Goal: Task Accomplishment & Management: Use online tool/utility

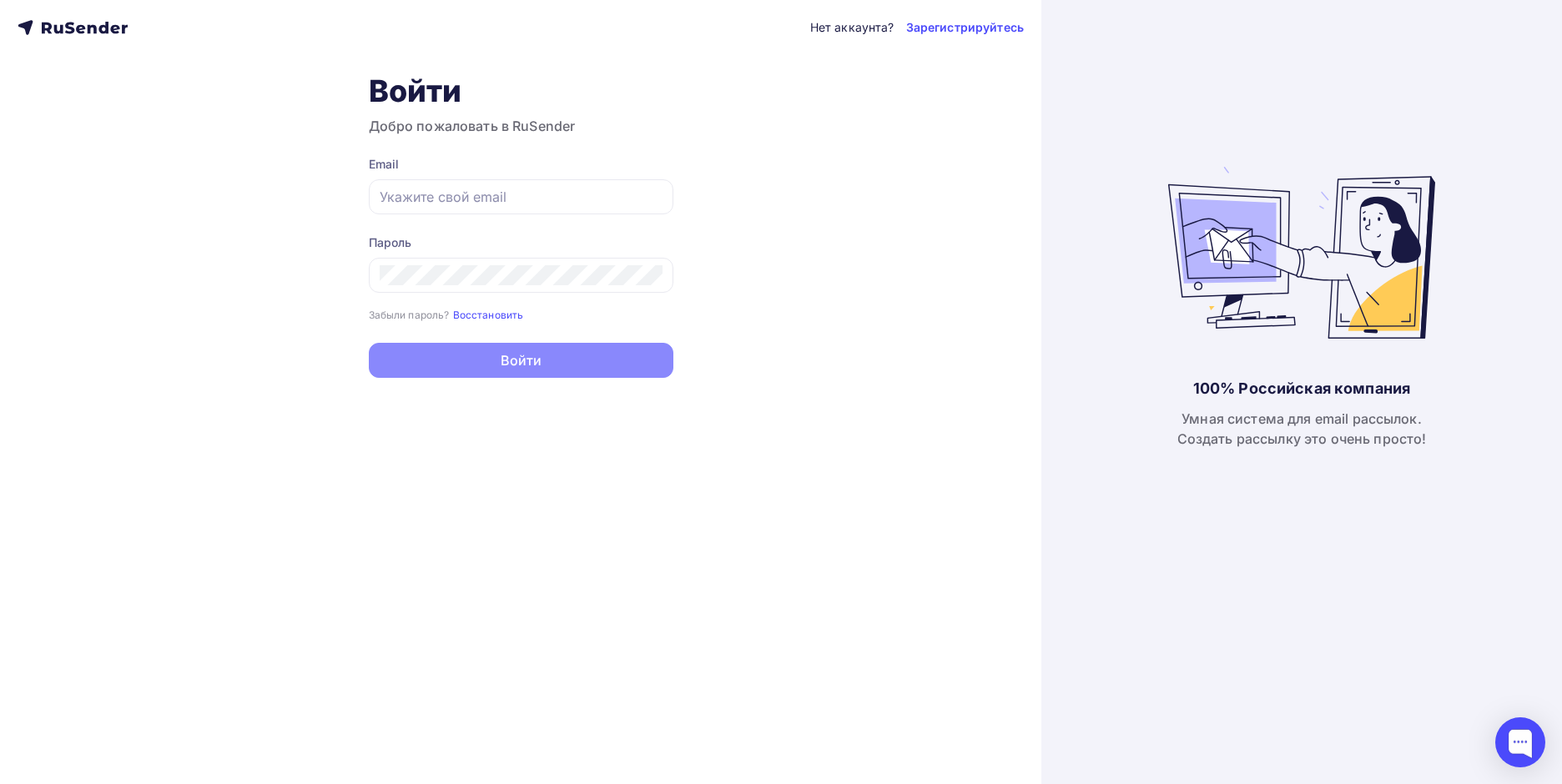
type input "[EMAIL_ADDRESS][DOMAIN_NAME]"
click at [517, 357] on button "Войти" at bounding box center [520, 360] width 304 height 35
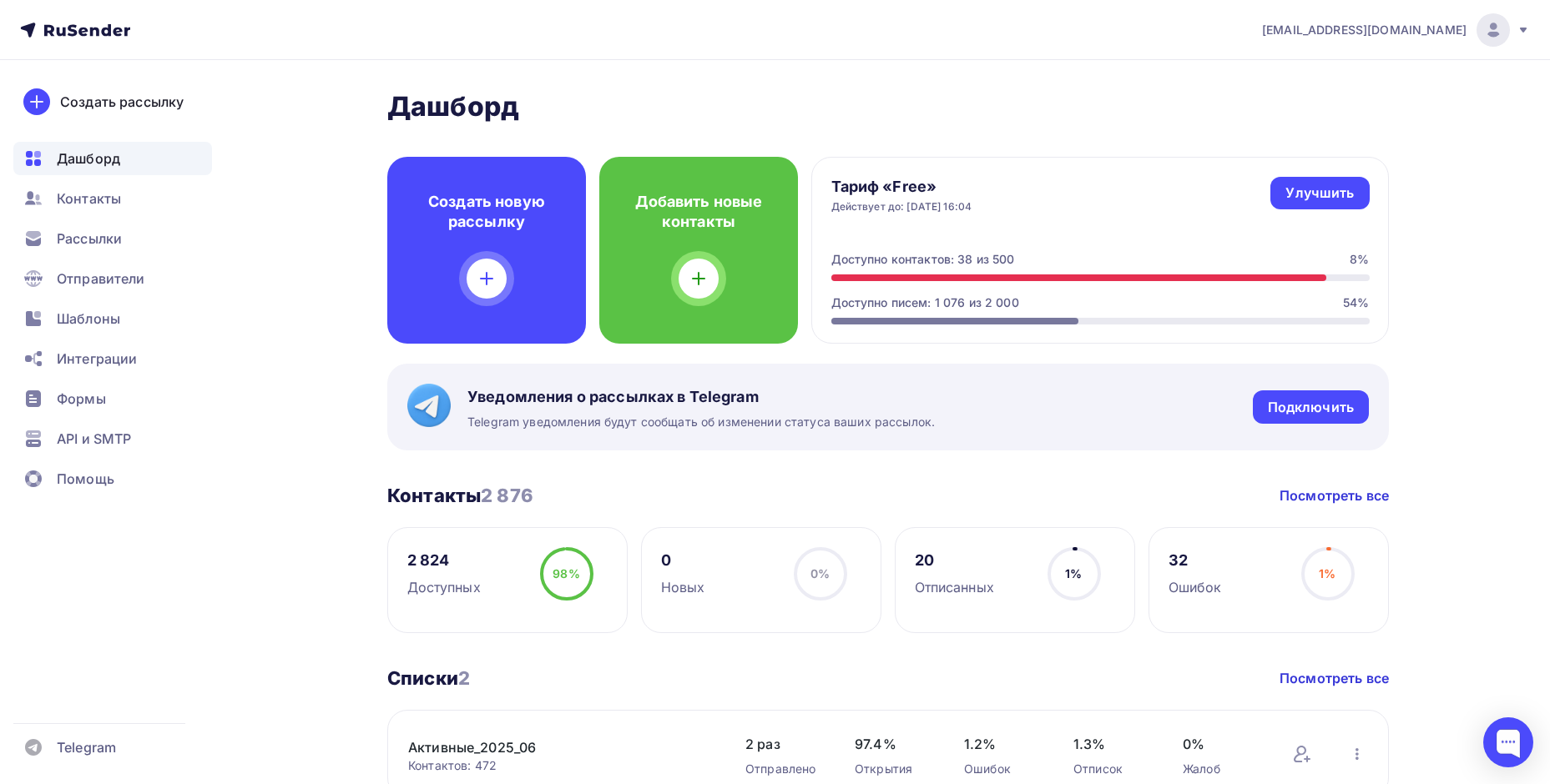
click at [104, 238] on span "Рассылки" at bounding box center [89, 238] width 65 height 20
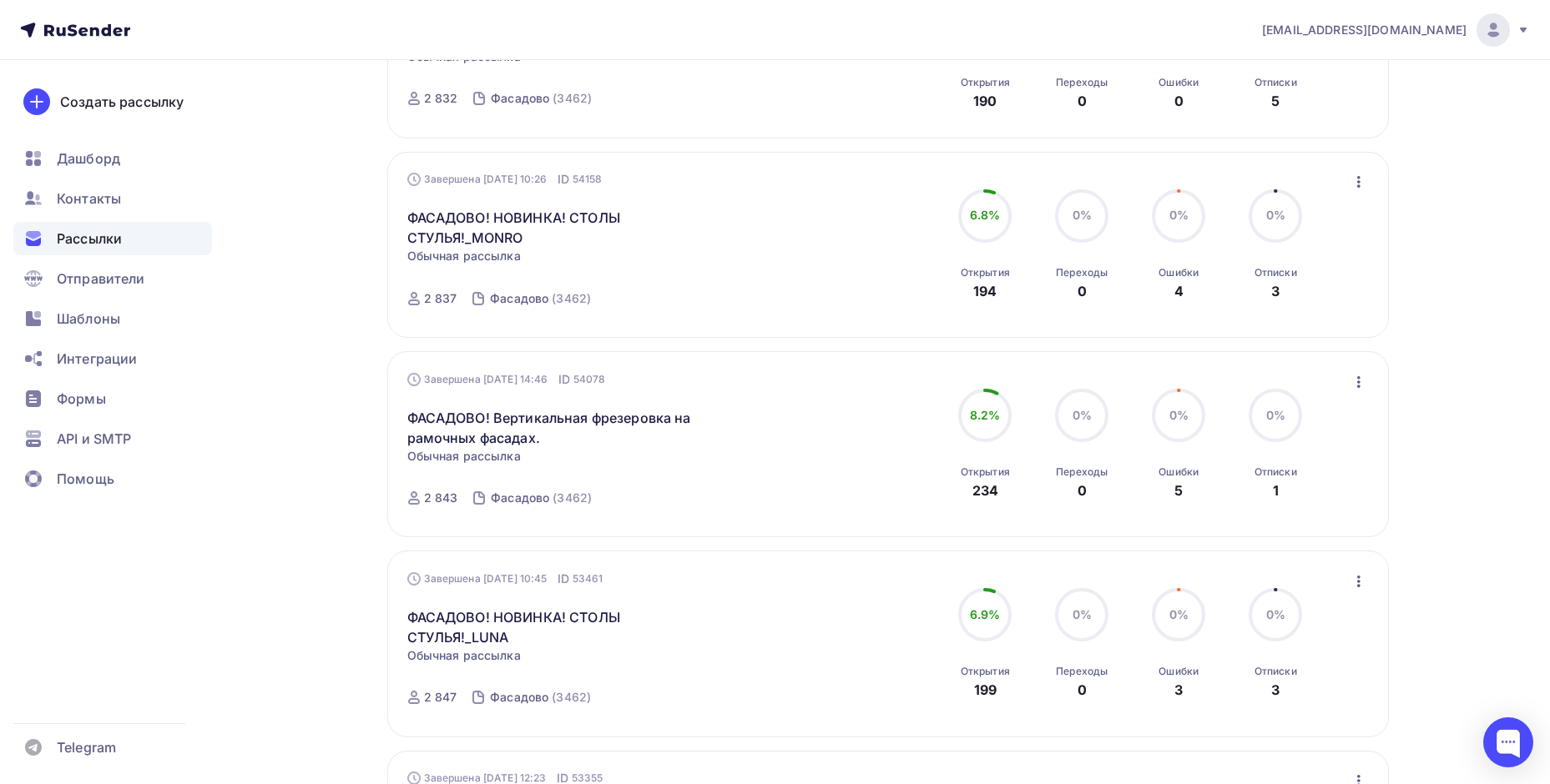
scroll to position [250, 0]
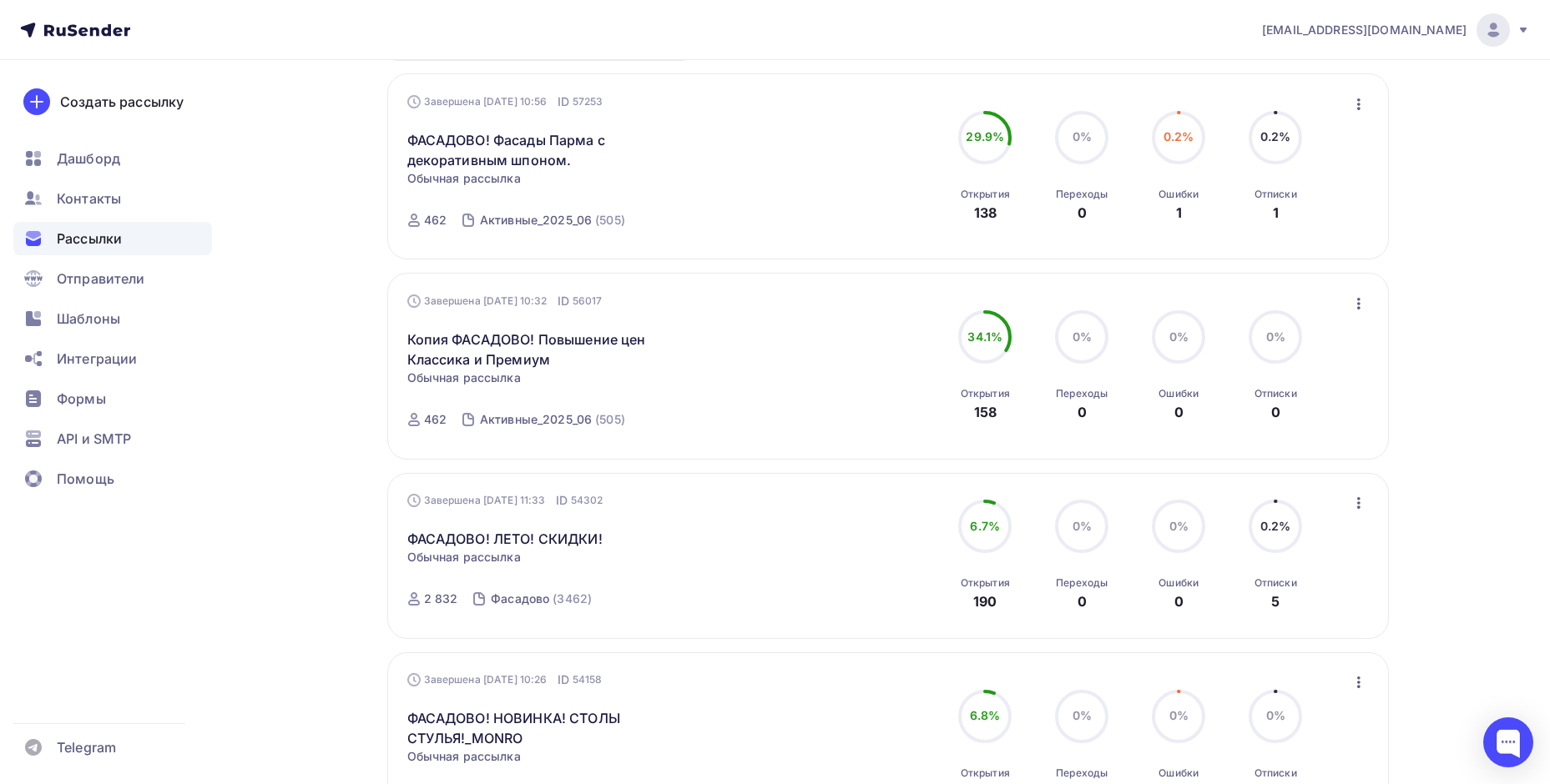
click at [1348, 103] on icon "button" at bounding box center [1358, 104] width 20 height 20
click at [1270, 216] on div "Копировать в новую" at bounding box center [1282, 214] width 171 height 20
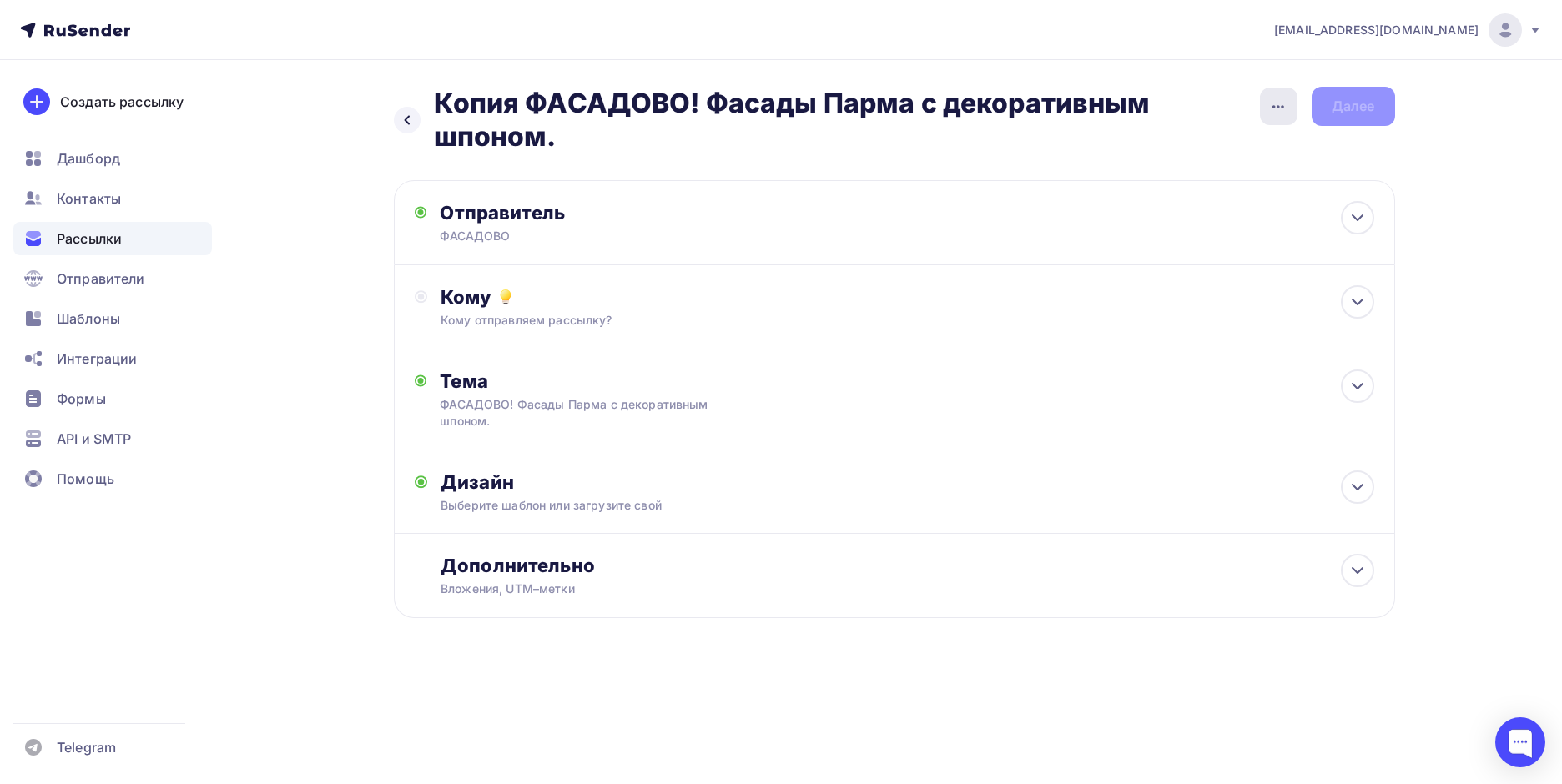
click at [1275, 104] on icon "button" at bounding box center [1278, 107] width 20 height 20
click at [1177, 199] on div "Переименовать рассылку" at bounding box center [1190, 191] width 207 height 20
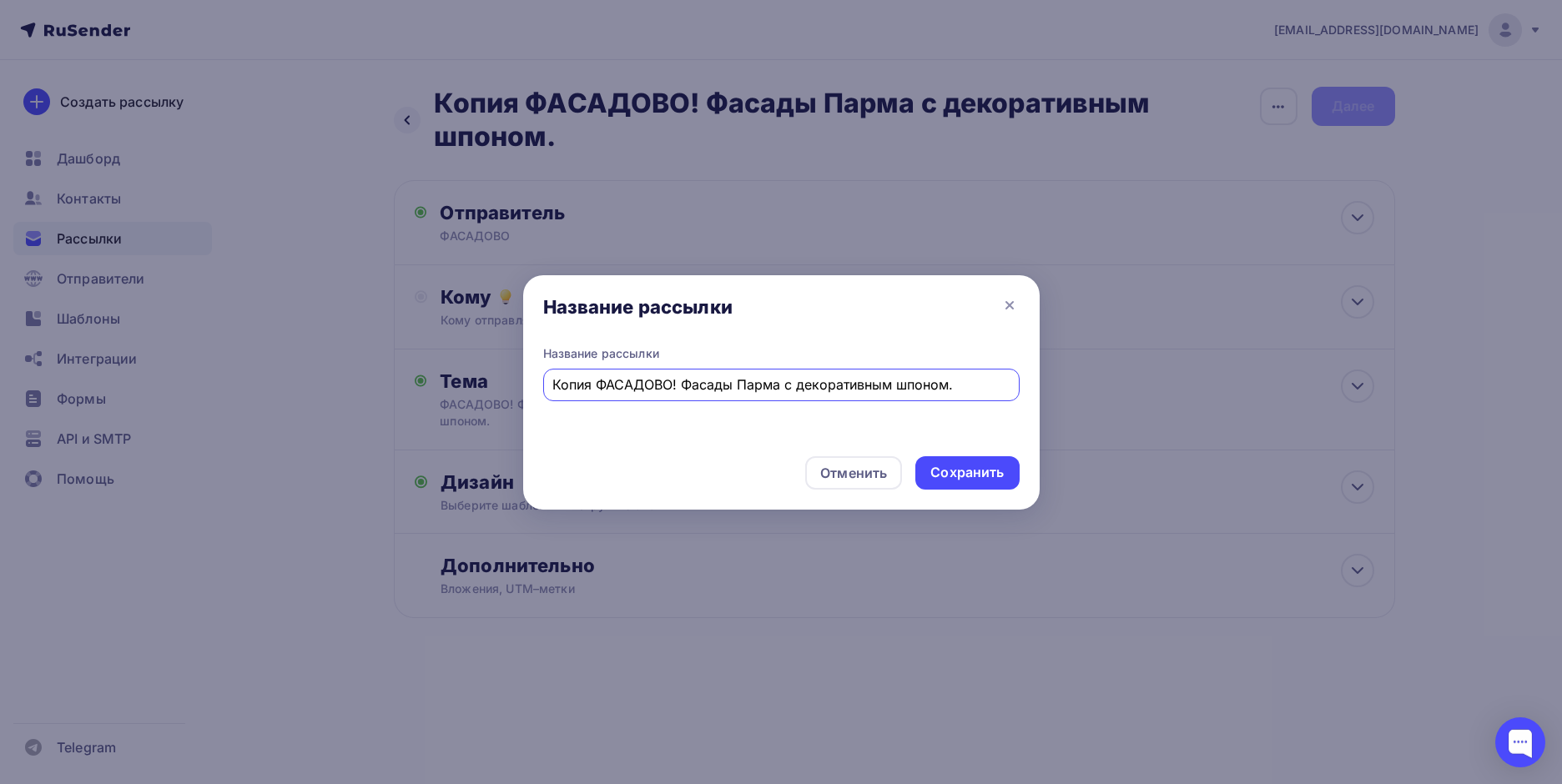
drag, startPoint x: 594, startPoint y: 377, endPoint x: 536, endPoint y: 378, distance: 58.0
click at [536, 378] on div "Название рассылки Копия ФАСАДОВО! Фасады Парма с декоративным шпоном." at bounding box center [781, 394] width 517 height 98
type input "ФАСАДОВО! Коллекция [PERSON_NAME]."
click at [966, 480] on div "Сохранить" at bounding box center [967, 472] width 73 height 19
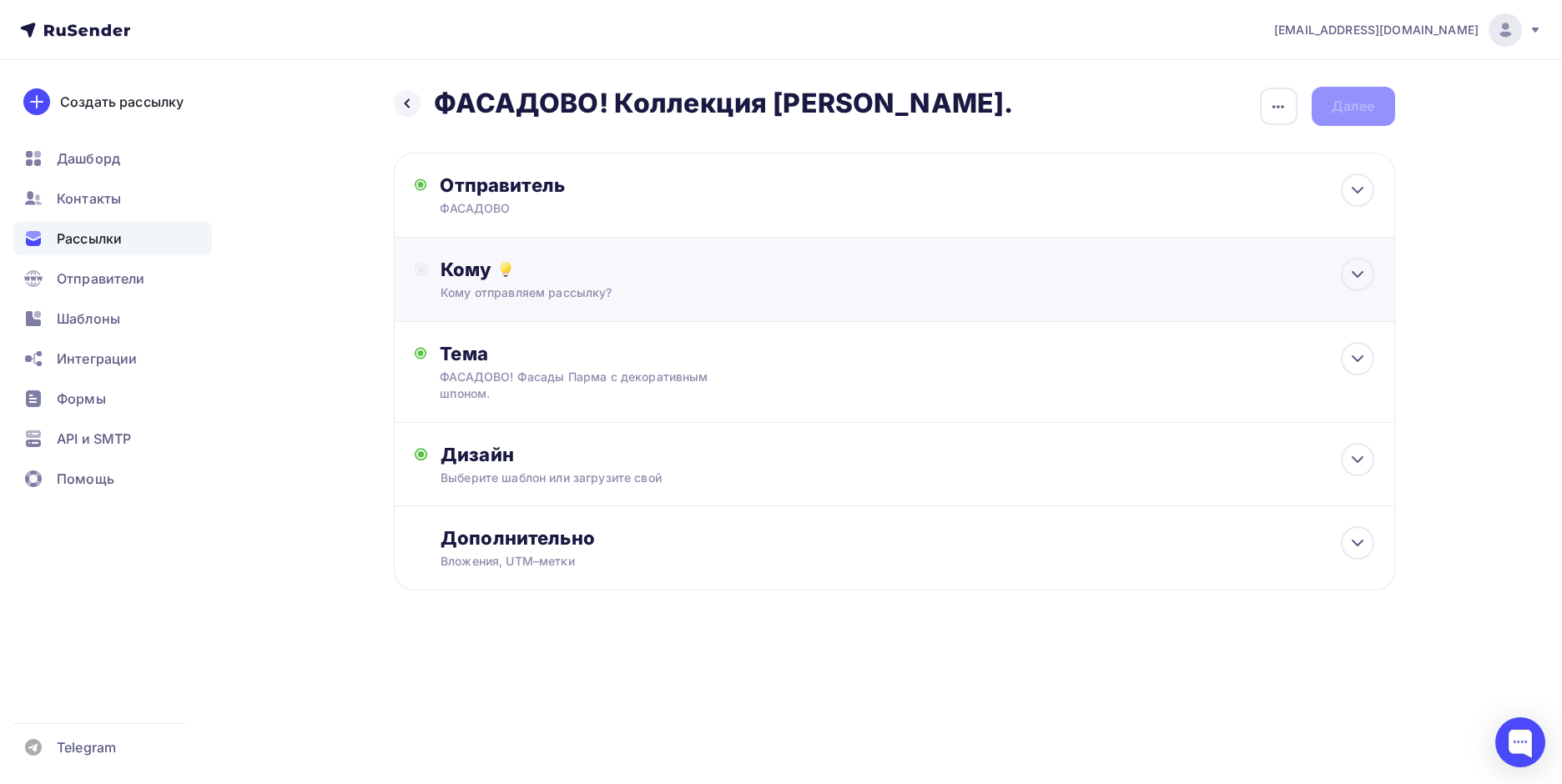
click at [478, 270] on div "Кому" at bounding box center [907, 269] width 932 height 23
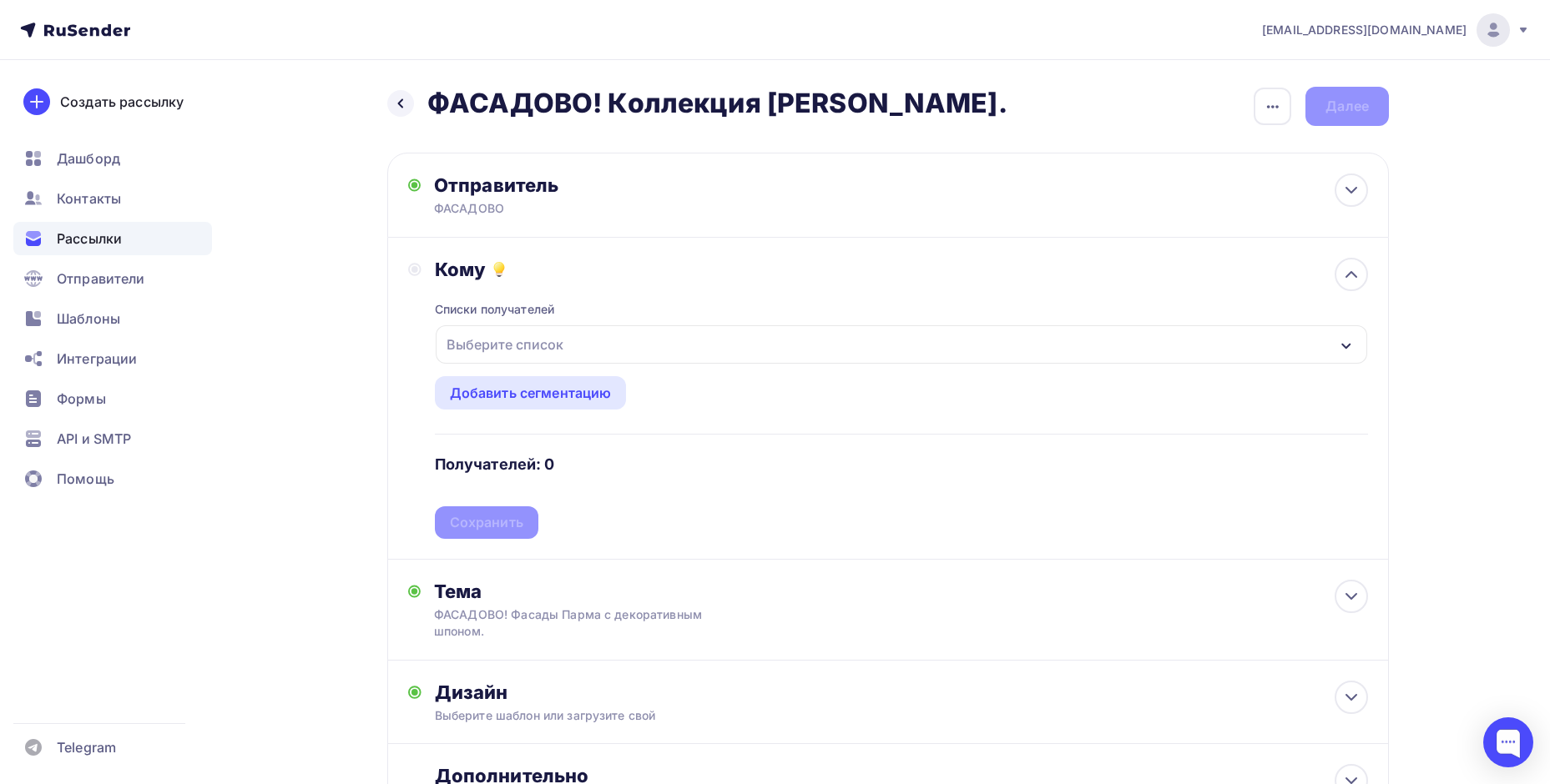
click at [523, 345] on div "Выберите список" at bounding box center [505, 344] width 130 height 30
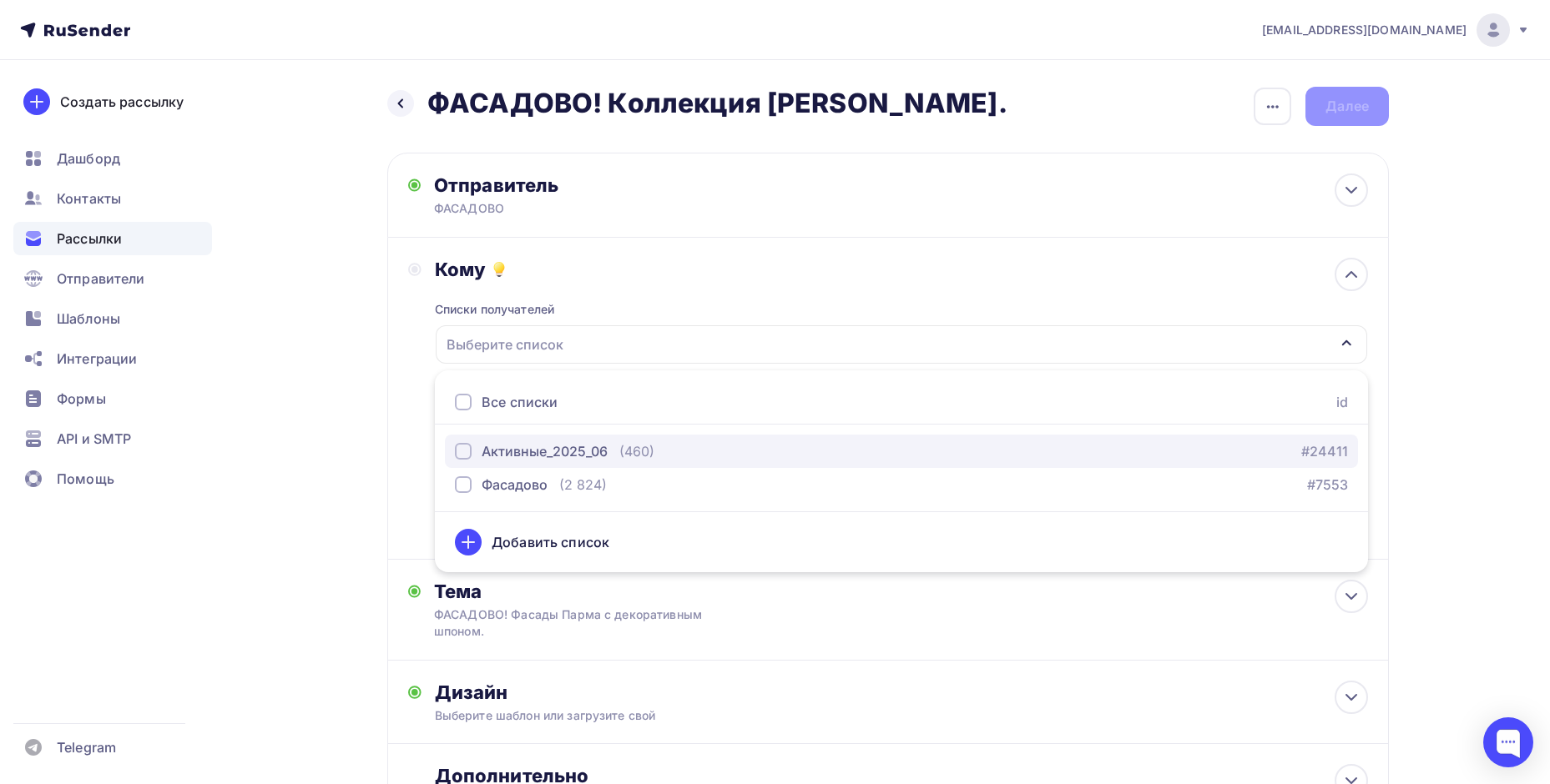
click at [525, 451] on div "Активные_2025_06" at bounding box center [544, 452] width 126 height 20
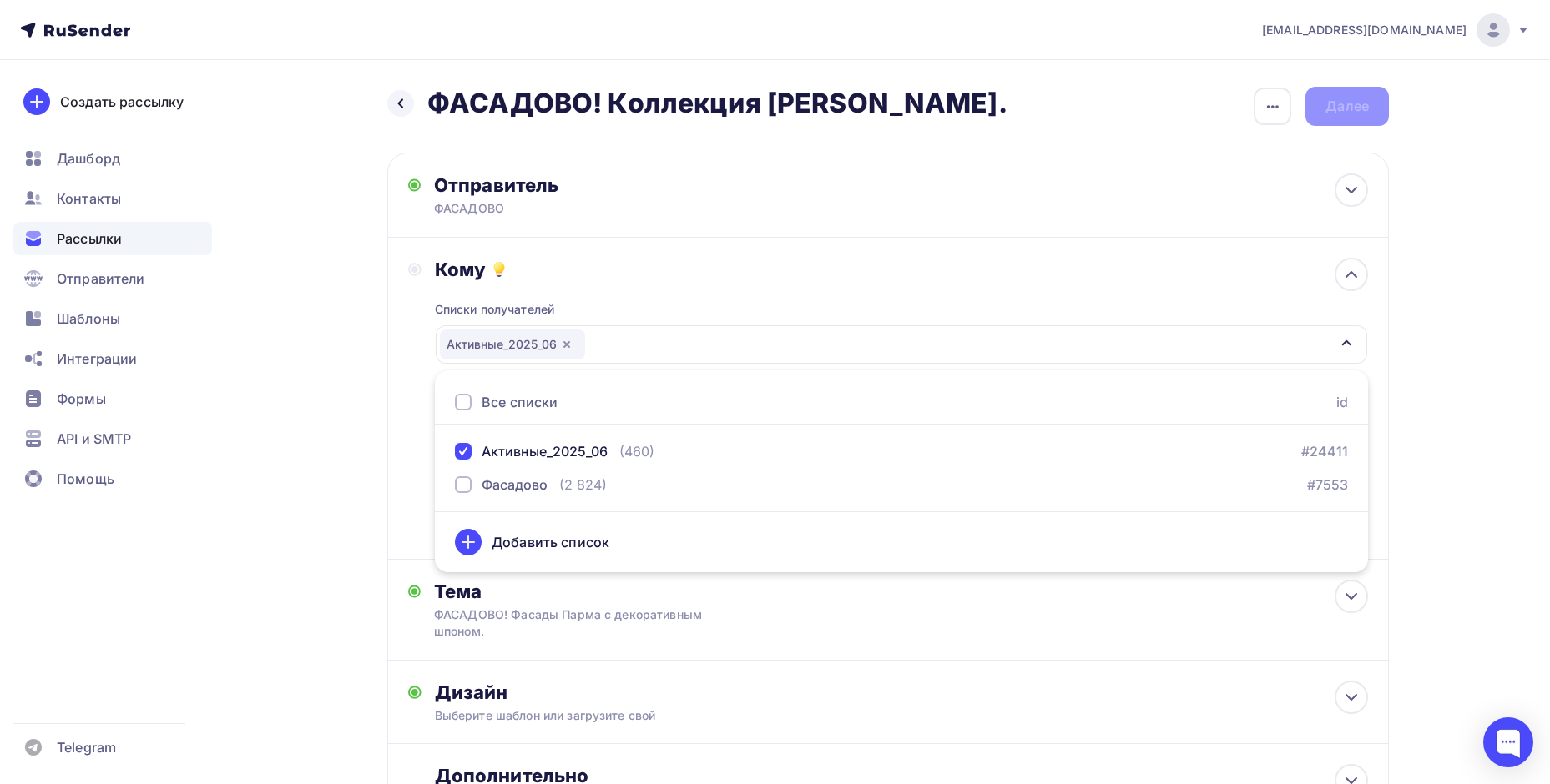
click at [1019, 372] on ul "Все списки id Активные_2025_06 (460) #24411 Фасадово (2 824) #7553 Добавить спи…" at bounding box center [901, 471] width 933 height 201
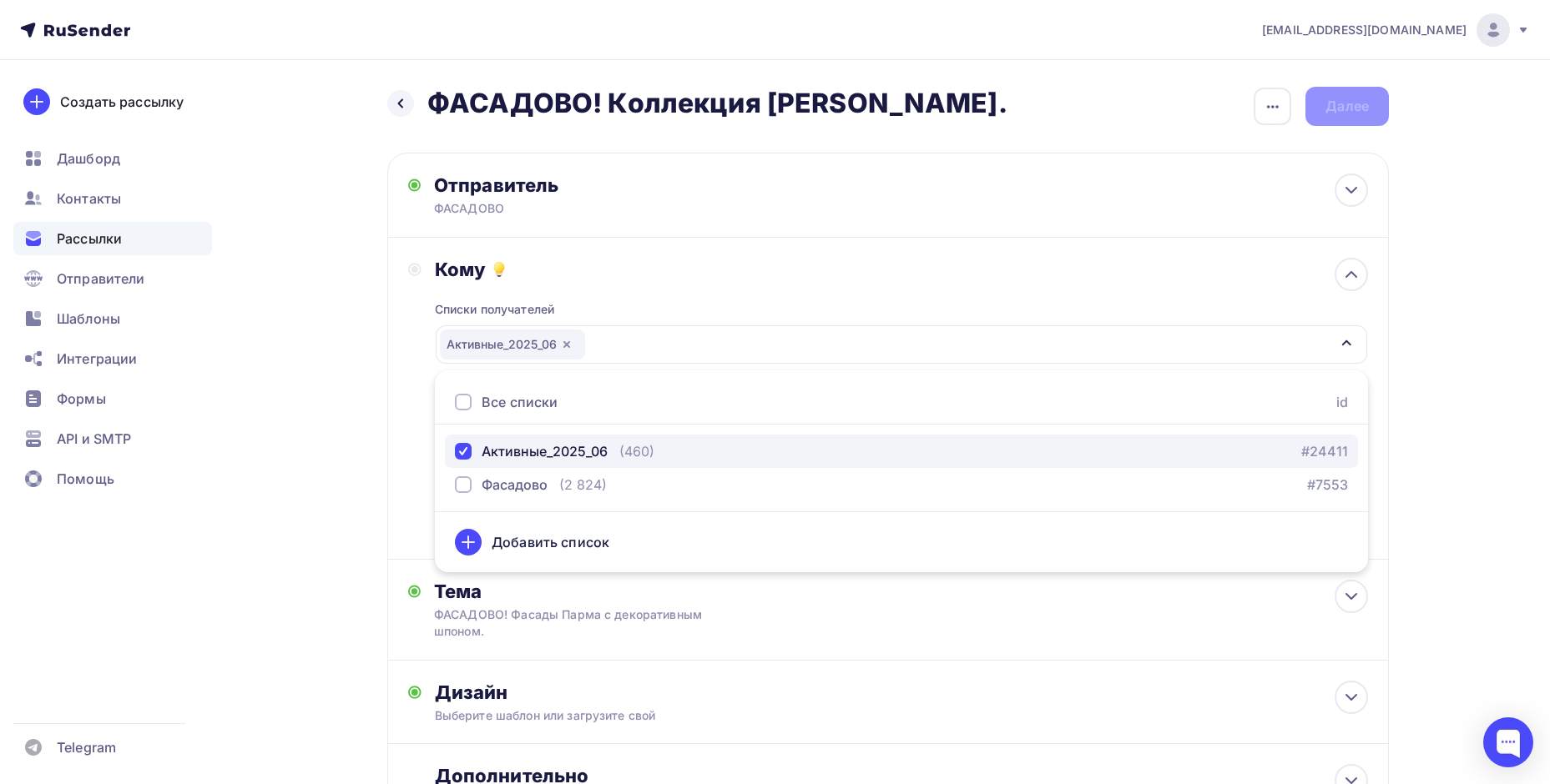
click at [543, 451] on div "Активные_2025_06" at bounding box center [544, 452] width 126 height 20
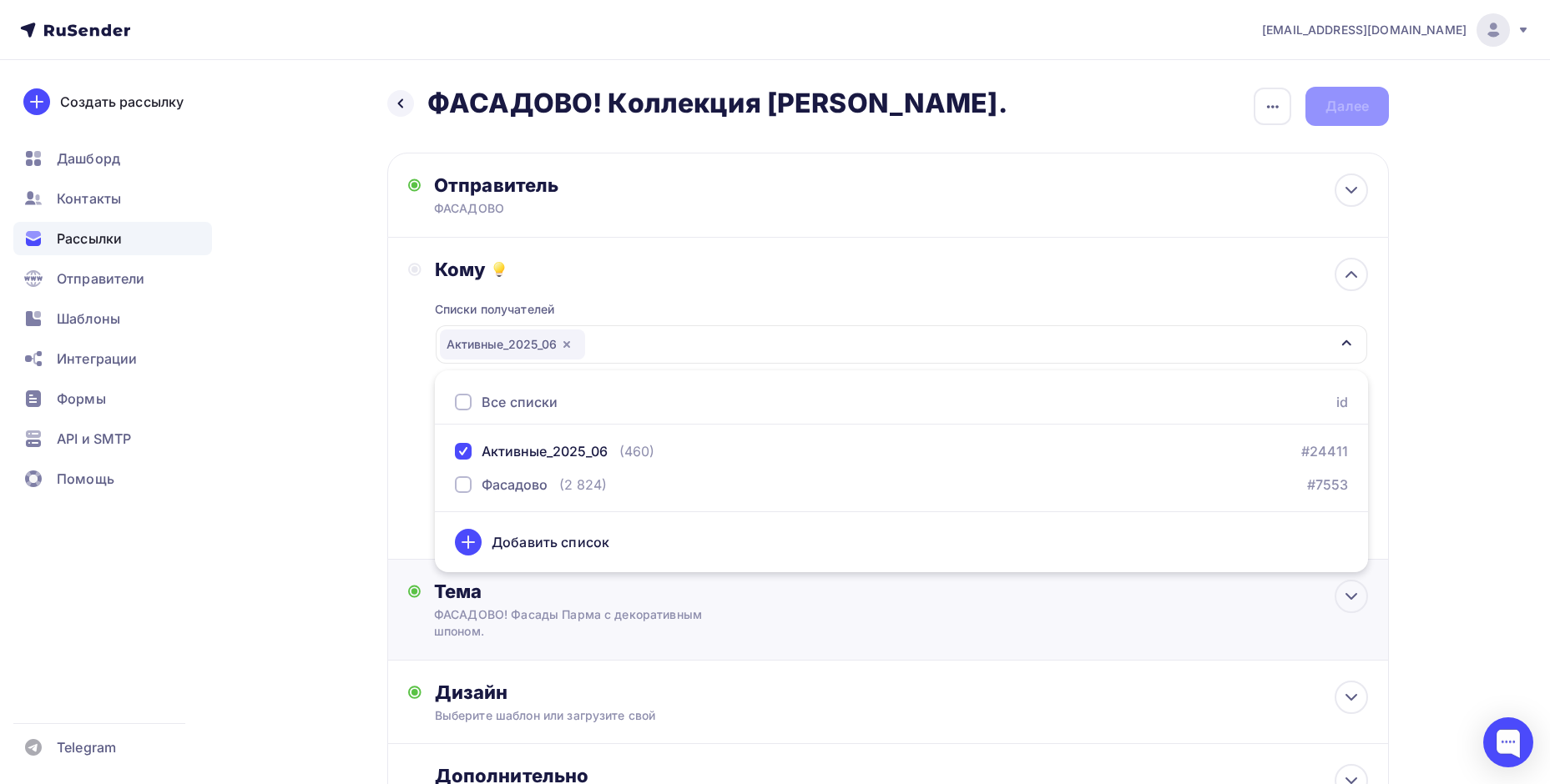
click at [747, 627] on div "Тема ФАСАДОВО! Фасады Парма с декоративным шпоном. Тема * ФАСАДОВО! Фасады Парм…" at bounding box center [598, 610] width 330 height 60
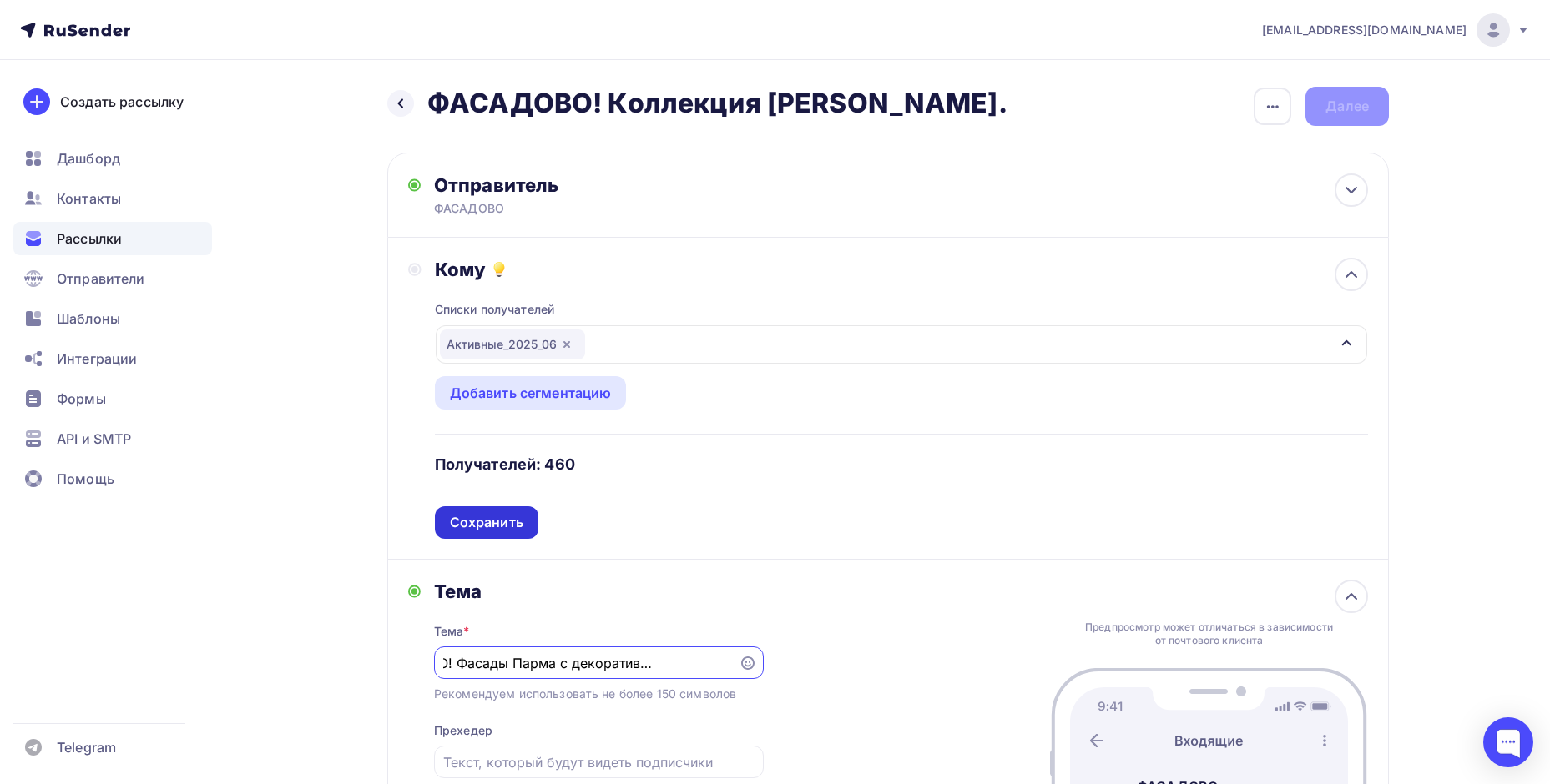
click at [510, 525] on div "Сохранить" at bounding box center [486, 522] width 73 height 19
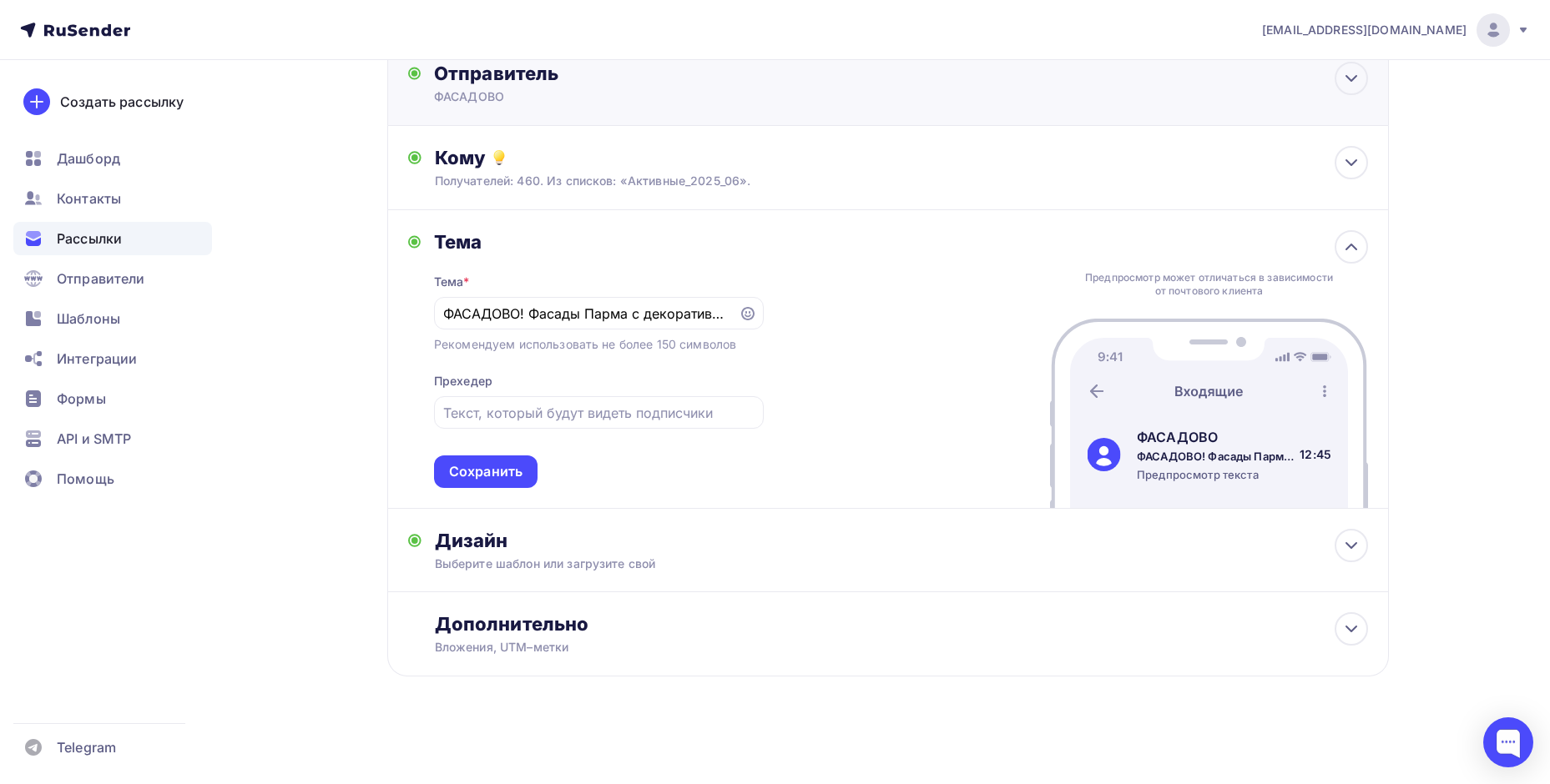
scroll to position [0, 0]
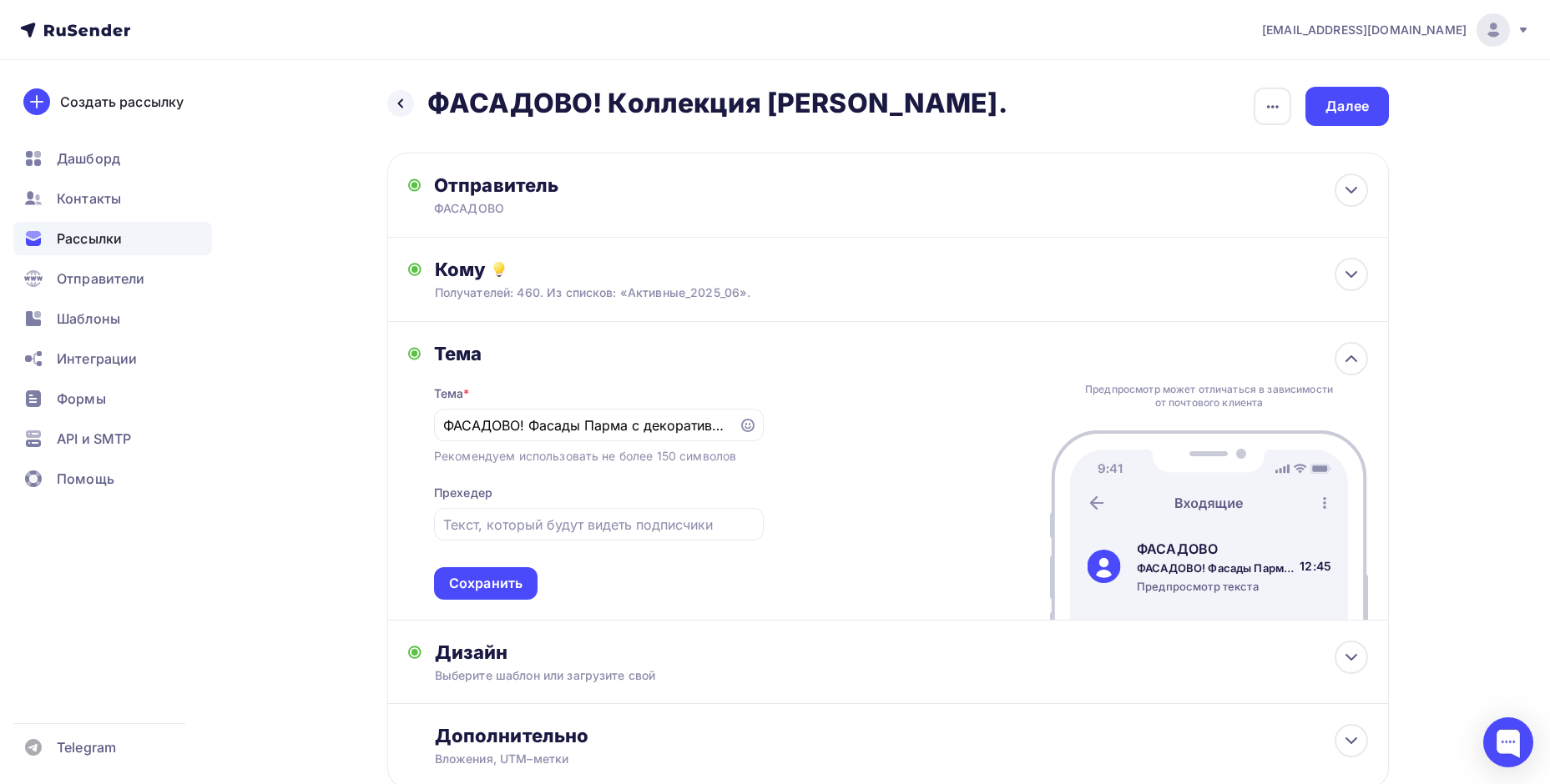
drag, startPoint x: 433, startPoint y: 102, endPoint x: 932, endPoint y: 90, distance: 499.1
click at [932, 90] on div "Назад ФАСАДОВО! Коллекция [PERSON_NAME]. ФАСАДОВО! Коллекция [PERSON_NAME]. Зак…" at bounding box center [888, 106] width 1001 height 39
copy h2 "ФАСАДОВО! Коллекция [PERSON_NAME]."
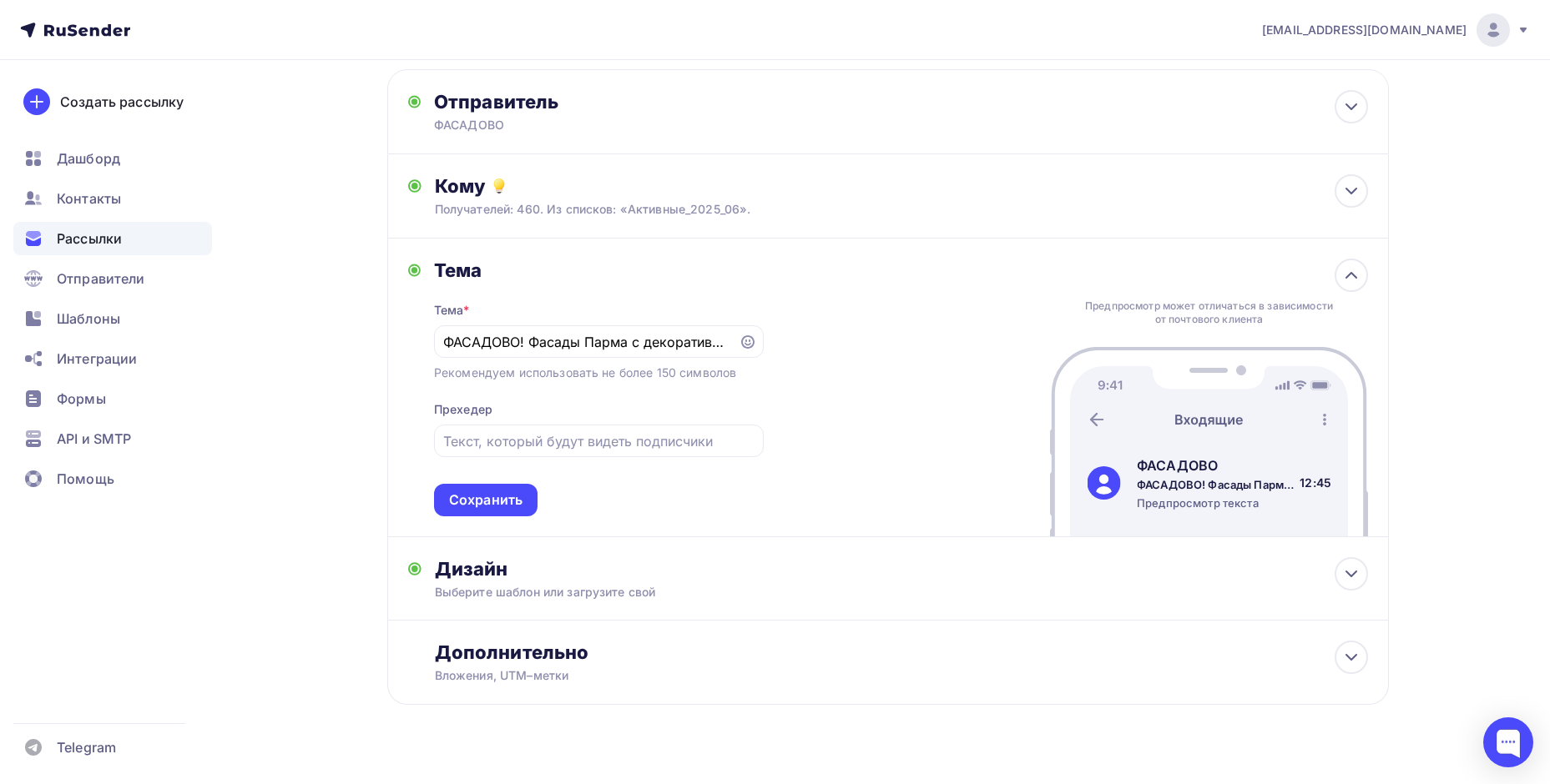
scroll to position [112, 0]
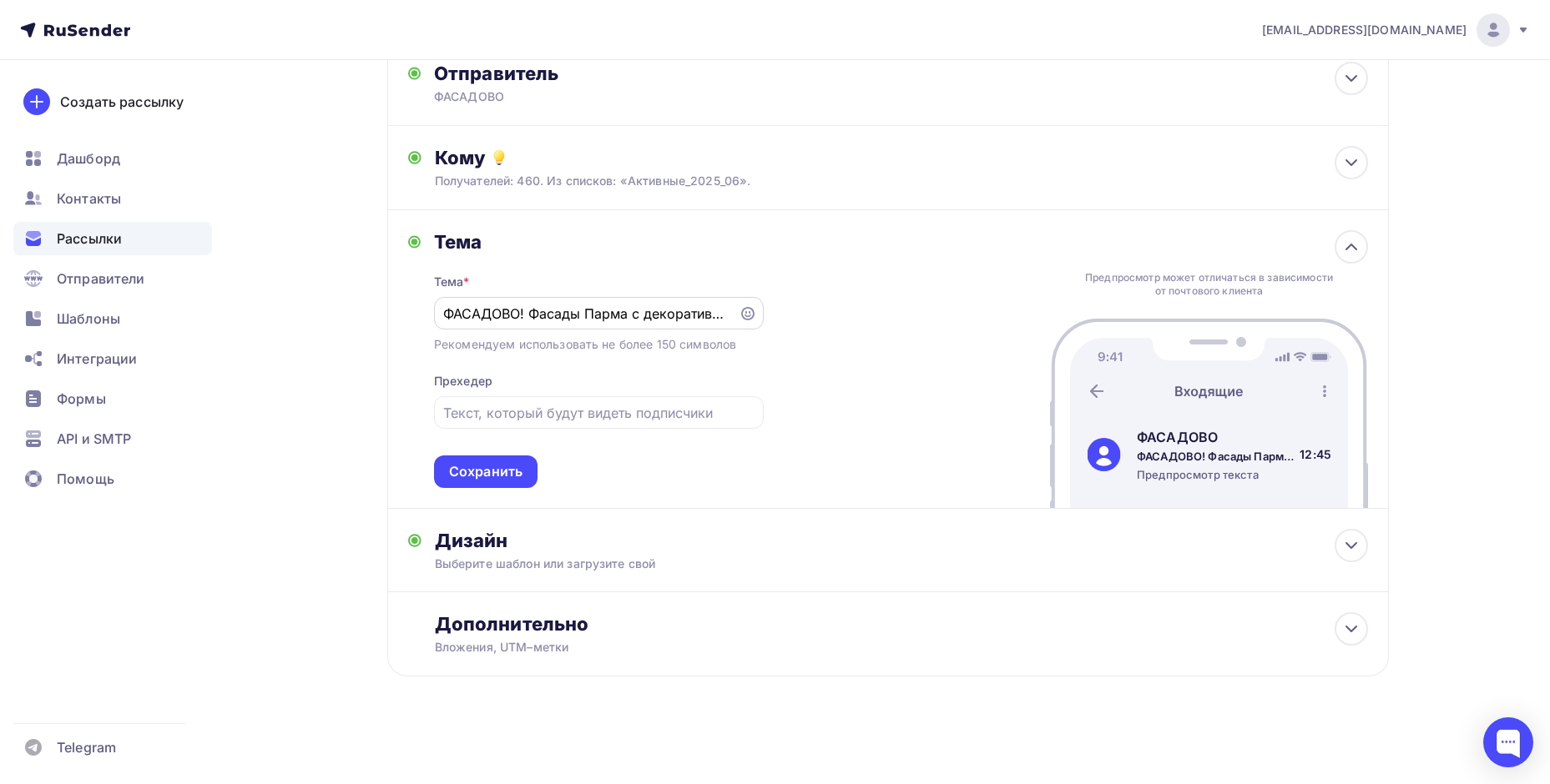
click at [587, 320] on input "ФАСАДОВО! Фасады Парма с декоративным шпоном." at bounding box center [586, 313] width 286 height 20
drag, startPoint x: 442, startPoint y: 311, endPoint x: 832, endPoint y: 322, distance: 390.2
click at [832, 322] on div "Тема Тема * ФАСАДОВО! Фасады Парма с декоративным шпоном. Рекомендуем использов…" at bounding box center [888, 359] width 1001 height 299
click at [533, 315] on input "ФАСАДОВО! Фасады Парма с декоративным шпоном." at bounding box center [586, 313] width 286 height 20
click at [450, 308] on input "ФАСАДОВО! Фасады Парма с декоративным шпоном." at bounding box center [586, 313] width 286 height 20
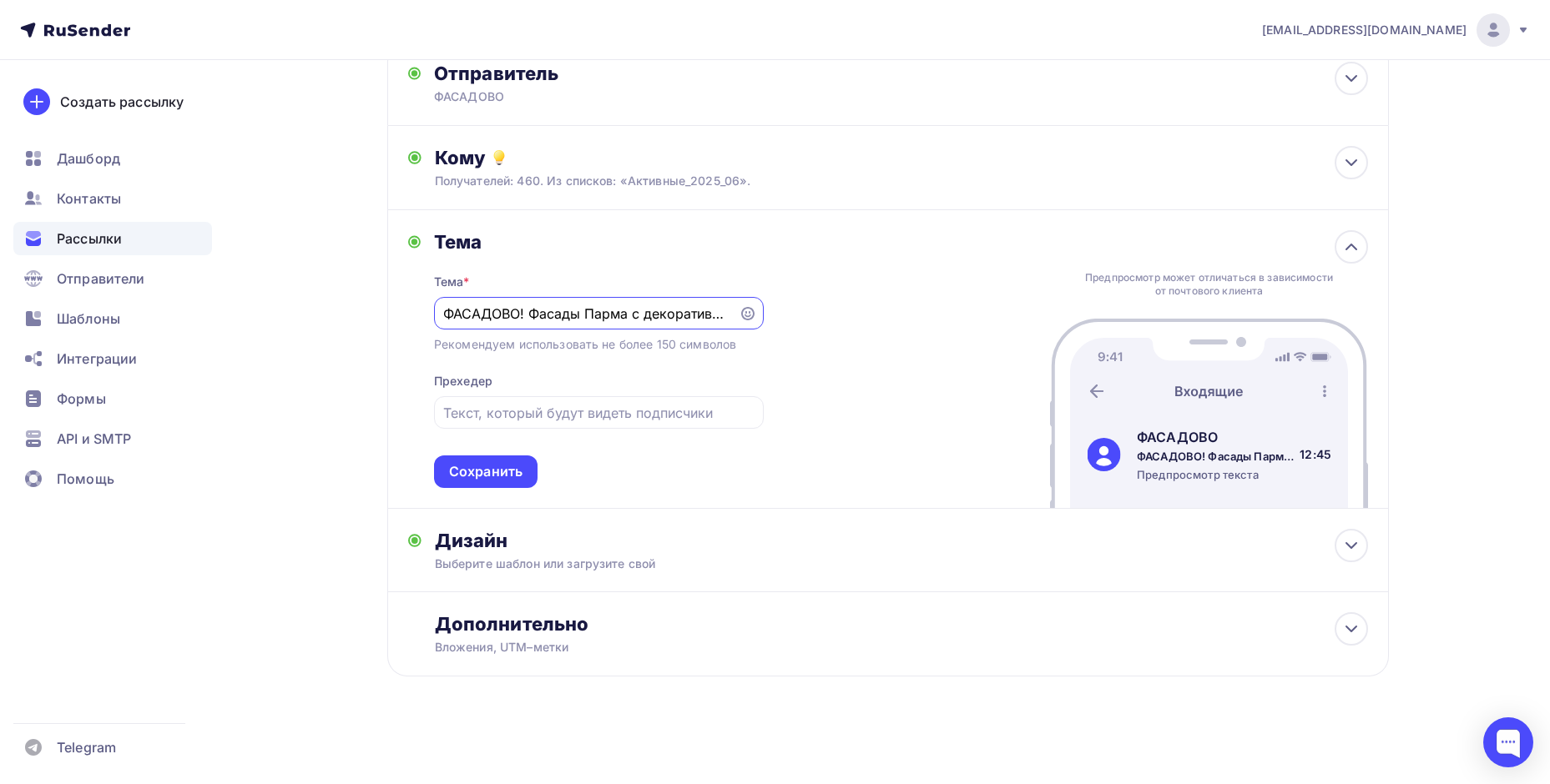
scroll to position [0, 71]
drag, startPoint x: 448, startPoint y: 311, endPoint x: 760, endPoint y: 313, distance: 312.0
click at [760, 313] on div "ФАСАДОВО! Фасады Парма с декоративным шпоном." at bounding box center [598, 313] width 330 height 33
paste input "оллекция [PERSON_NAME]"
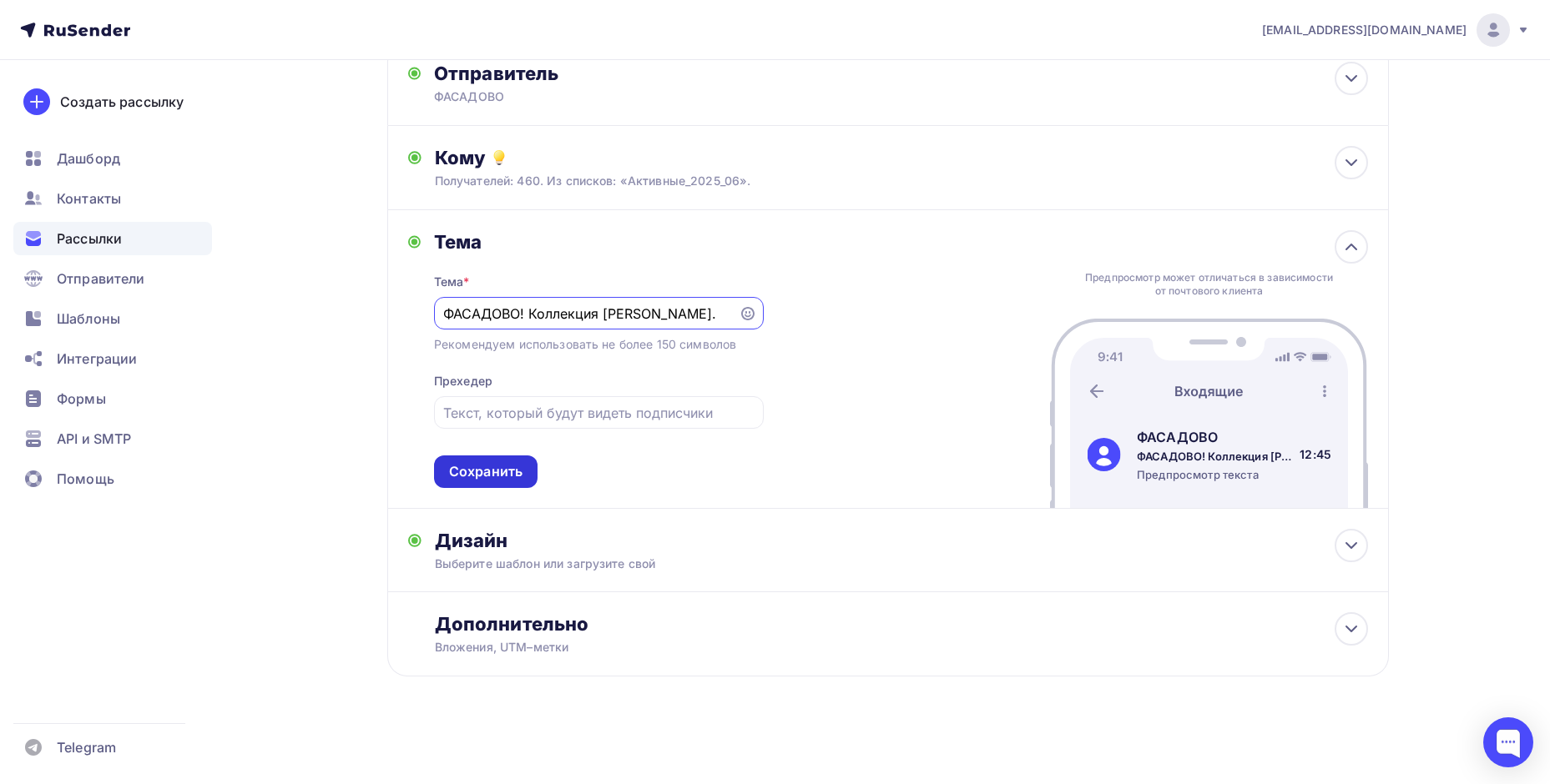
type input "ФАСАДОВО! Коллекция [PERSON_NAME]."
click at [501, 474] on div "Сохранить" at bounding box center [485, 471] width 73 height 19
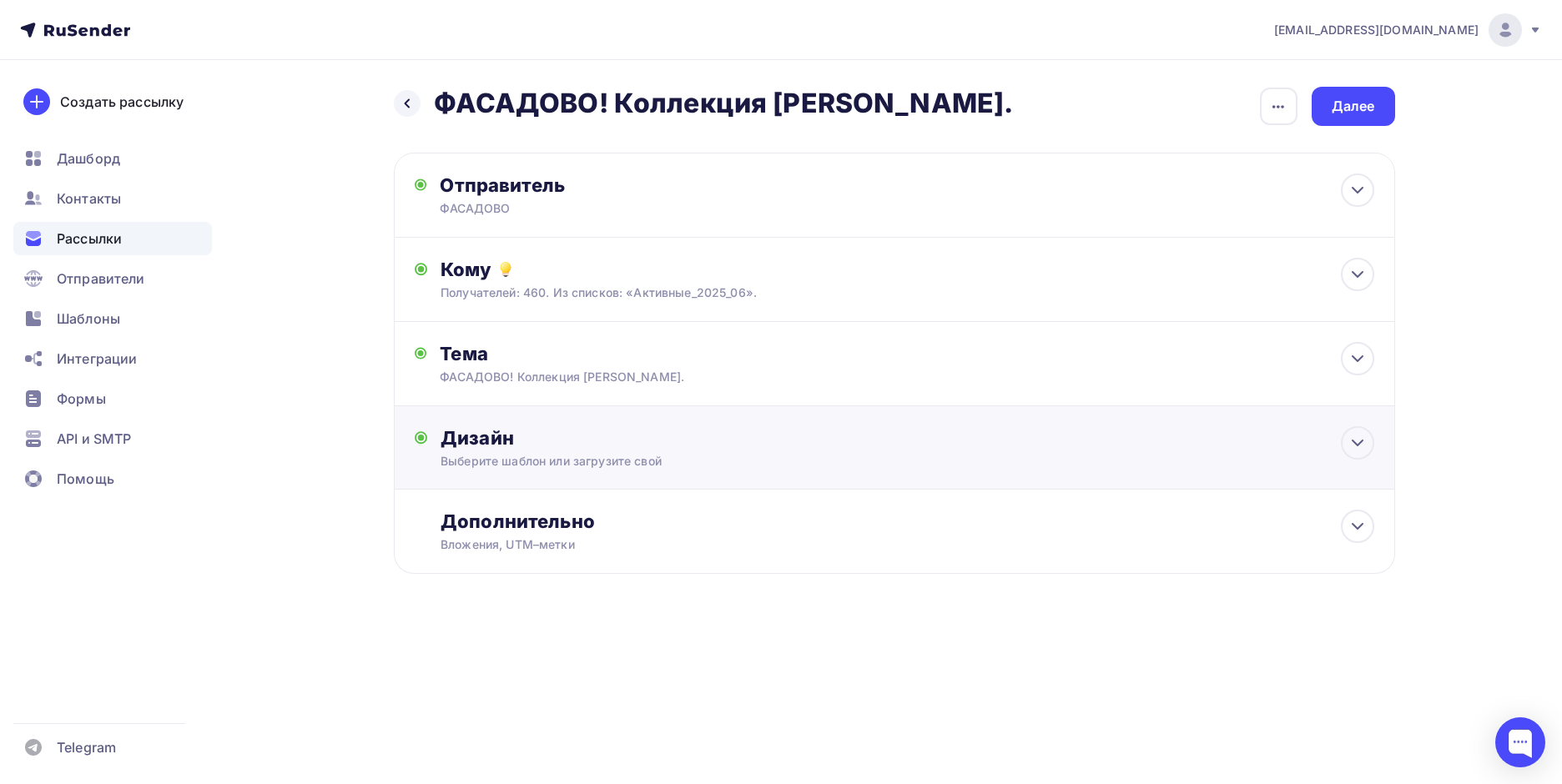
click at [494, 442] on div "Дизайн" at bounding box center [907, 438] width 932 height 23
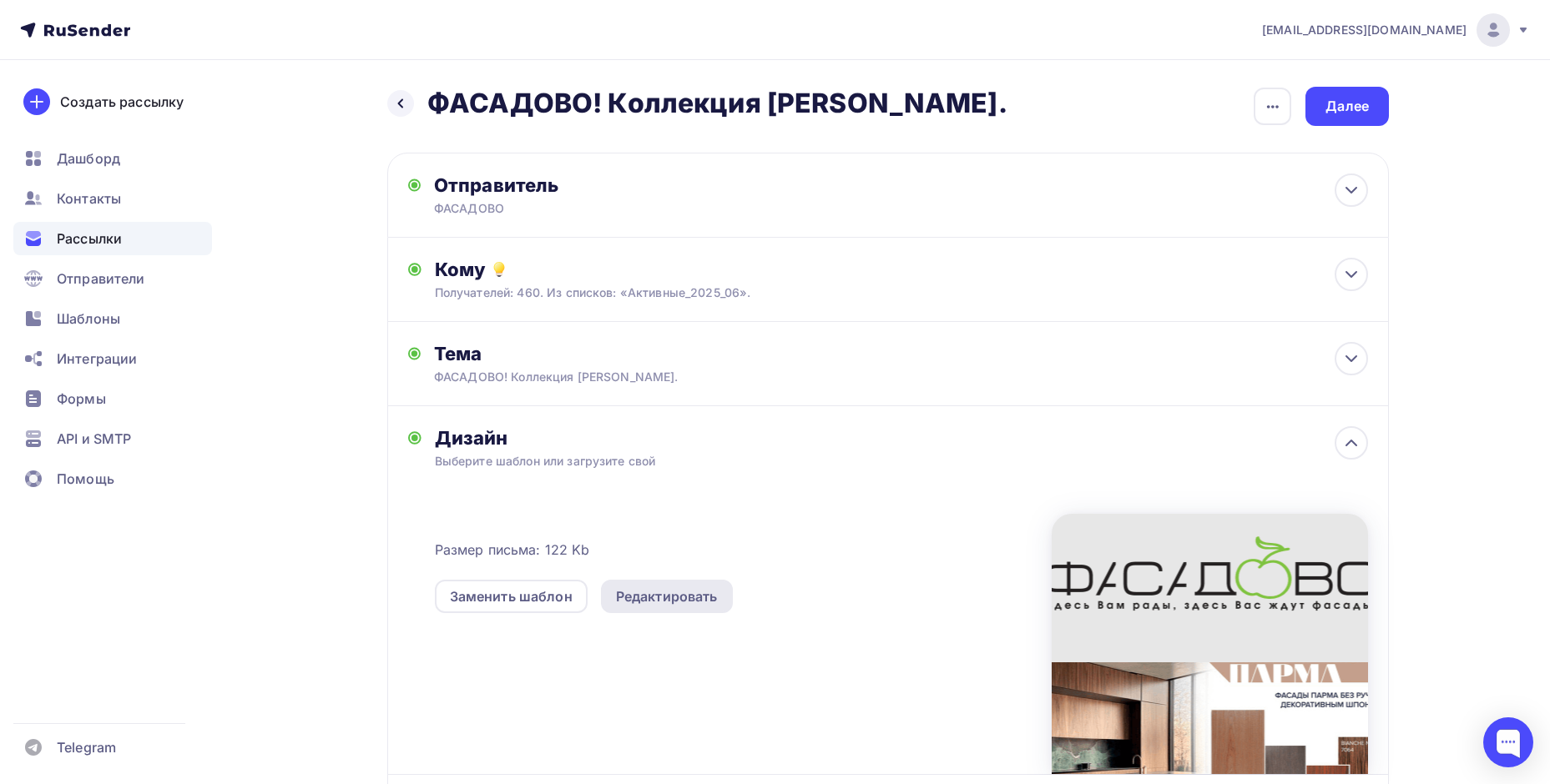
click at [649, 600] on div "Редактировать" at bounding box center [667, 596] width 102 height 20
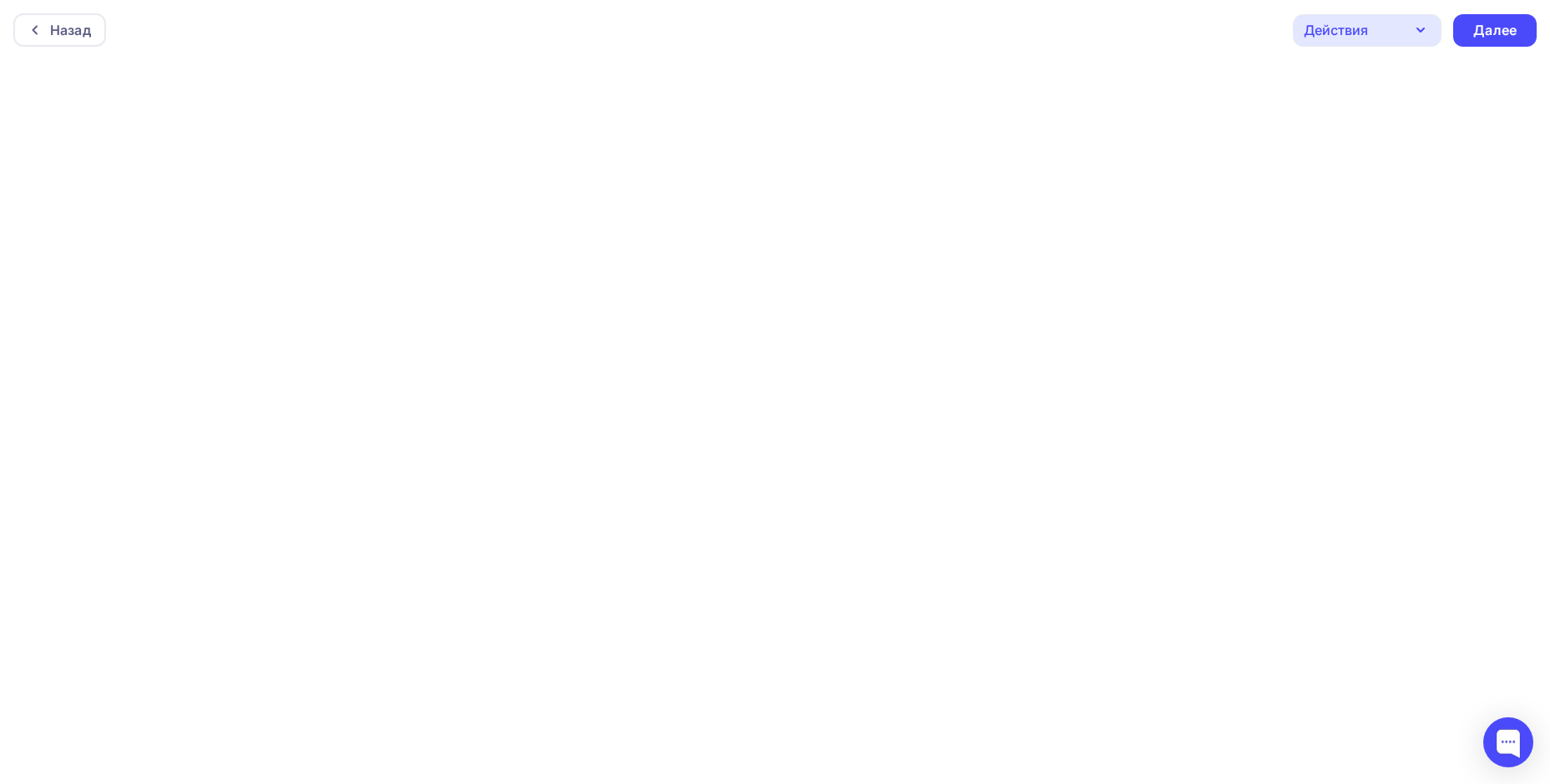
scroll to position [5, 0]
click at [1498, 25] on div "Далее" at bounding box center [1495, 25] width 43 height 19
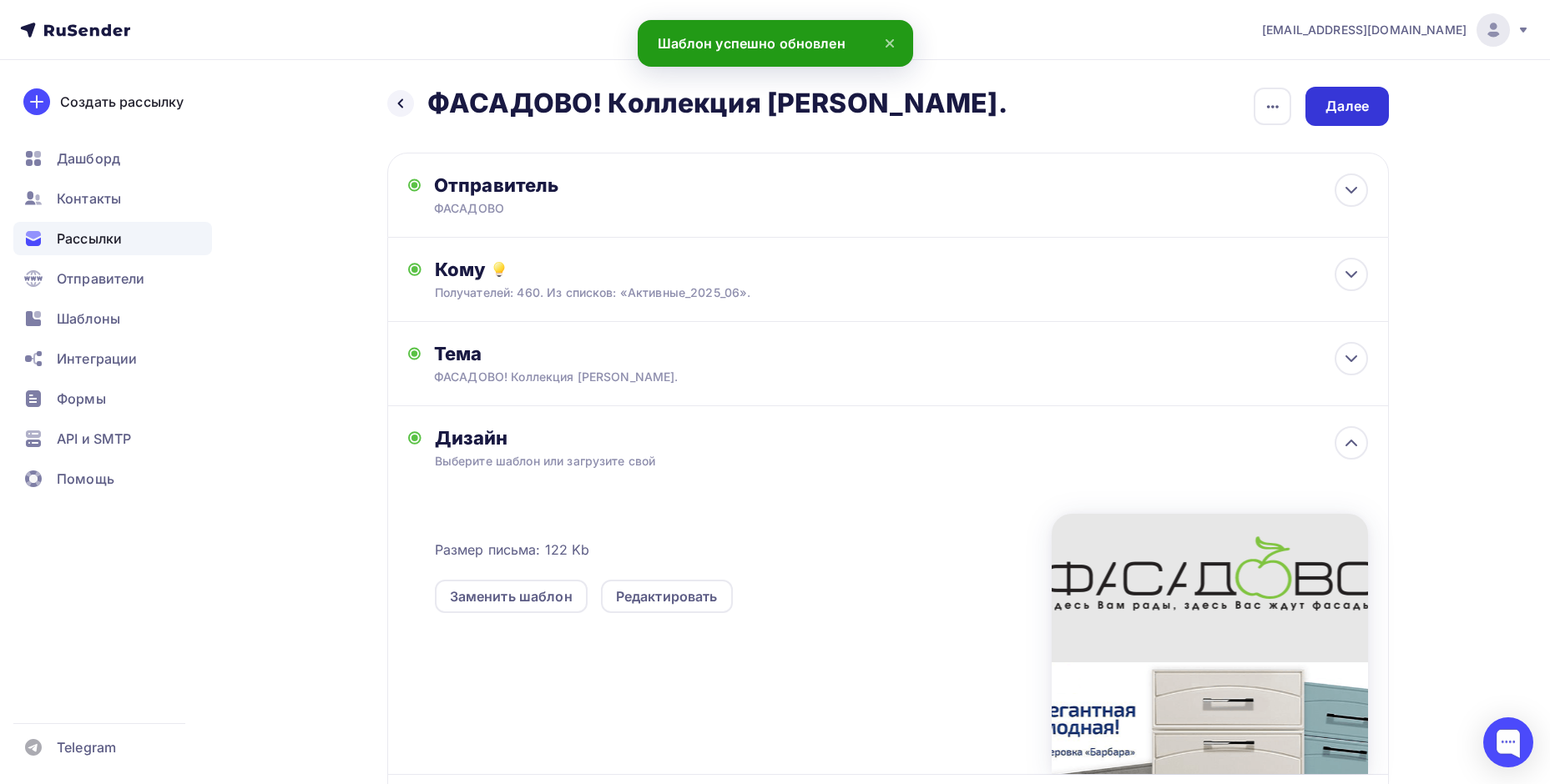
click at [1344, 105] on div "Далее" at bounding box center [1348, 106] width 43 height 19
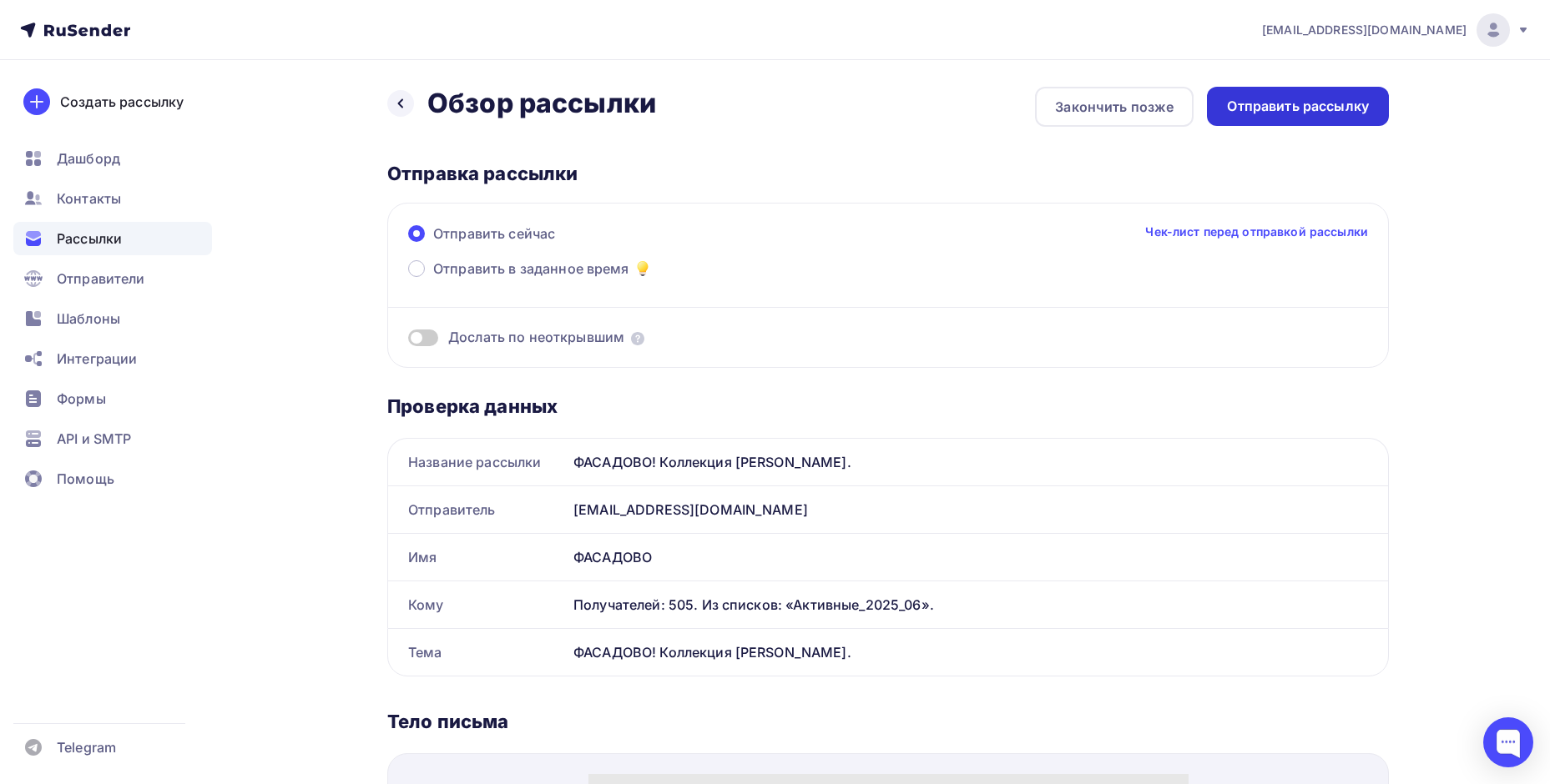
click at [1314, 111] on div "Отправить рассылку" at bounding box center [1298, 106] width 142 height 19
